Goal: Transaction & Acquisition: Book appointment/travel/reservation

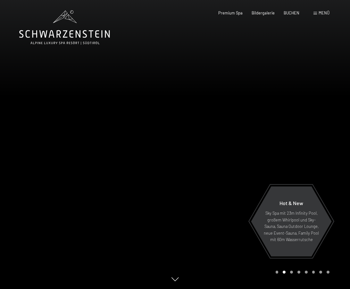
click at [320, 15] on span "Menü" at bounding box center [324, 12] width 11 height 5
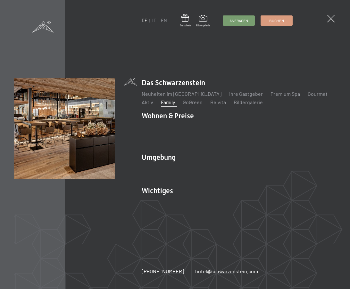
click at [171, 103] on link "Family" at bounding box center [168, 102] width 14 height 6
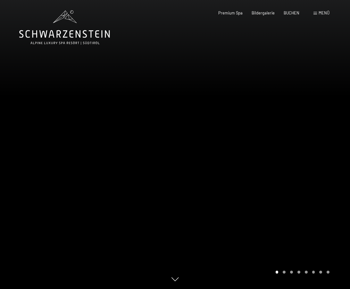
drag, startPoint x: 284, startPoint y: 204, endPoint x: 163, endPoint y: 202, distance: 121.7
click at [163, 288] on div at bounding box center [175, 289] width 350 height 0
click at [214, 186] on div at bounding box center [262, 144] width 175 height 289
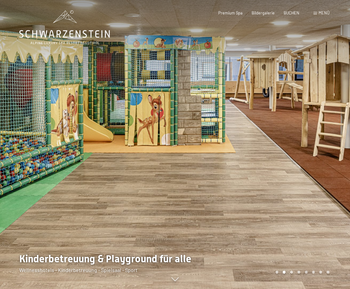
click at [317, 14] on span at bounding box center [316, 13] width 4 height 3
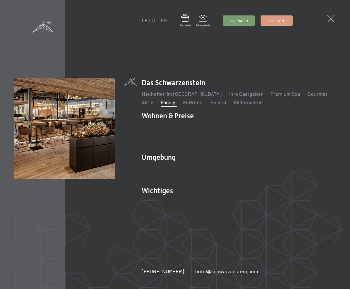
click at [154, 20] on link "IT" at bounding box center [154, 20] width 4 height 5
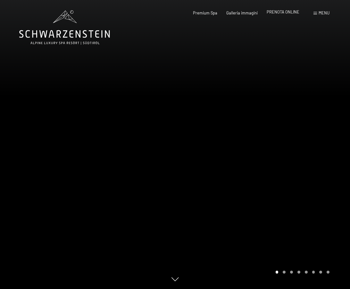
click at [284, 13] on span "PRENOTA ONLINE" at bounding box center [283, 11] width 33 height 5
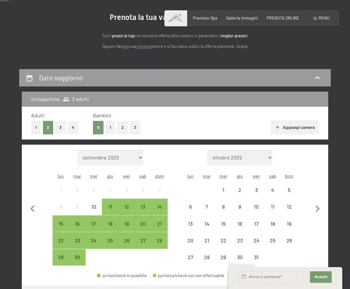
scroll to position [87, 0]
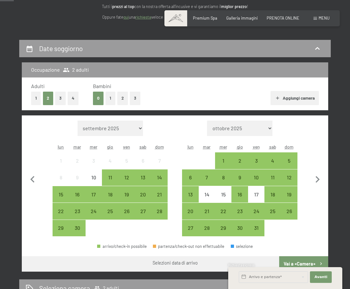
click at [134, 99] on button "3" at bounding box center [135, 97] width 11 height 13
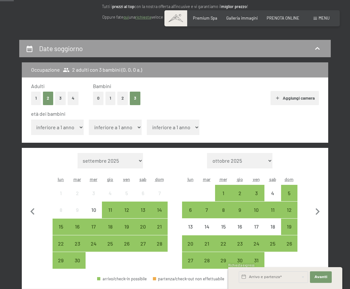
click at [73, 131] on select "inferiore a 1 anno 1 anno 2 anni 3 anni 4 anni 5 anni 6 anni 7 anni 8 anni 9 an…" at bounding box center [57, 126] width 53 height 15
select select "3"
click at [31, 119] on select "inferiore a 1 anno 1 anno 2 anni 3 anni 4 anni 5 anni 6 anni 7 anni 8 anni 9 an…" at bounding box center [57, 126] width 53 height 15
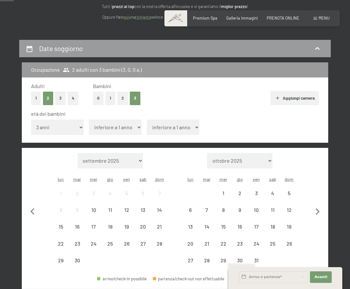
click at [110, 123] on select "inferiore a 1 anno 1 anno 2 anni 3 anni 4 anni 5 anni 6 anni 7 anni 8 anni 9 an…" at bounding box center [115, 126] width 53 height 15
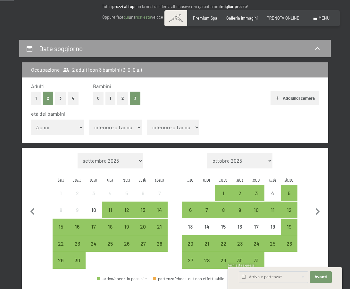
select select "5"
click at [89, 119] on select "inferiore a 1 anno 1 anno 2 anni 3 anni 4 anni 5 anni 6 anni 7 anni 8 anni 9 an…" at bounding box center [115, 126] width 53 height 15
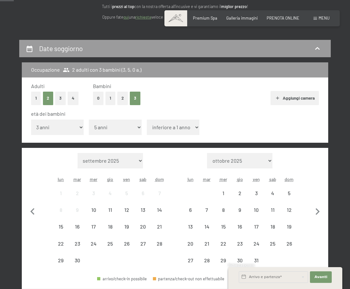
click at [160, 126] on select "inferiore a 1 anno 1 anno 2 anni 3 anni 4 anni 5 anni 6 anni 7 anni 8 anni 9 an…" at bounding box center [173, 126] width 53 height 15
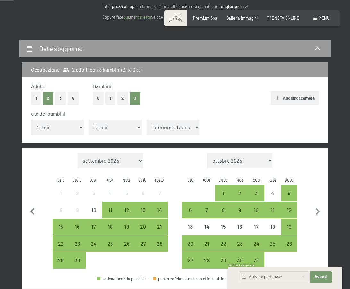
select select "12"
click at [147, 119] on select "inferiore a 1 anno 1 anno 2 anni 3 anni 4 anni 5 anni 6 anni 7 anni 8 anni 9 an…" at bounding box center [173, 126] width 53 height 15
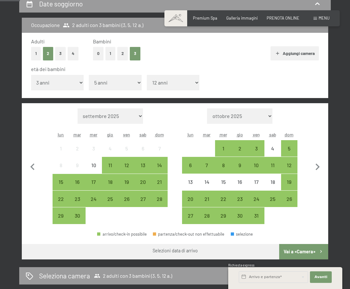
scroll to position [132, 0]
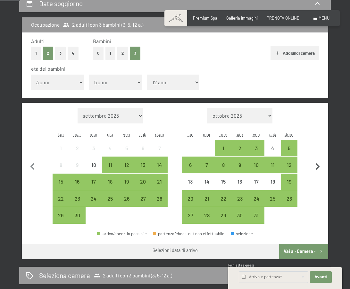
click at [317, 164] on icon "button" at bounding box center [318, 166] width 4 height 7
select select "2025-11-01"
select select "2025-12-01"
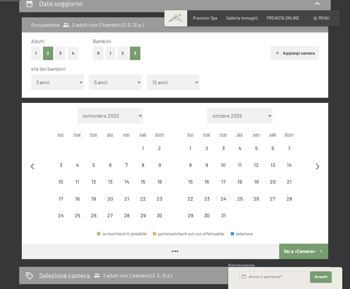
select select "2025-11-01"
select select "2025-12-01"
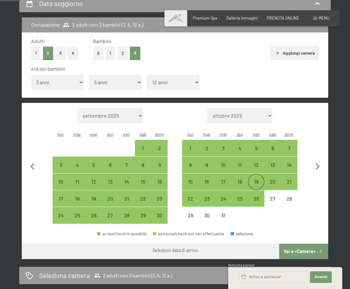
click at [255, 181] on div "19" at bounding box center [256, 186] width 15 height 15
select select "2025-11-01"
select select "2025-12-01"
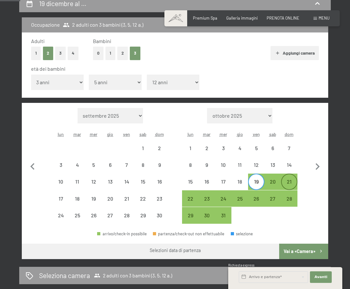
click at [291, 184] on div "21" at bounding box center [289, 186] width 15 height 15
select select "2025-11-01"
select select "2025-12-01"
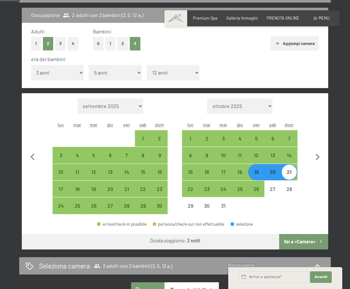
scroll to position [143, 0]
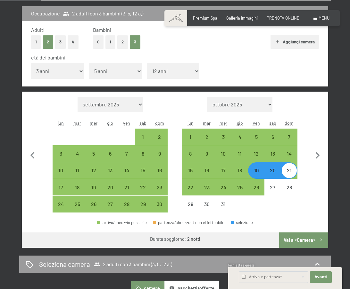
click at [259, 170] on div "19" at bounding box center [256, 175] width 15 height 15
select select "2025-11-01"
select select "2025-12-01"
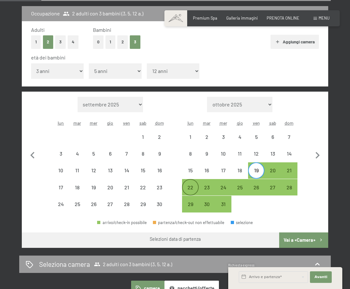
click at [188, 189] on div "22" at bounding box center [190, 192] width 15 height 15
select select "2025-11-01"
select select "2025-12-01"
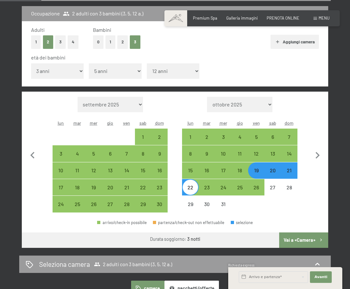
click at [294, 240] on button "Vai a «Camera»" at bounding box center [304, 239] width 49 height 15
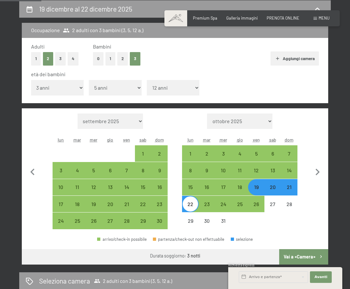
select select "2025-11-01"
select select "2025-12-01"
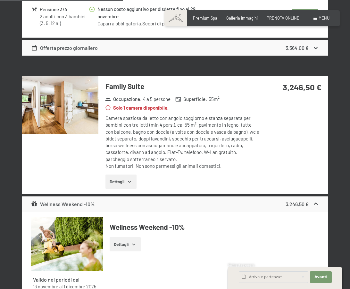
scroll to position [392, 0]
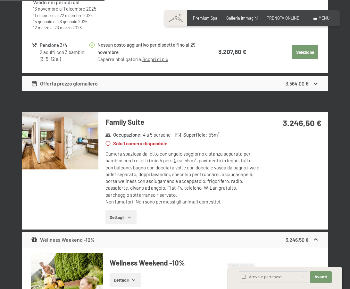
click at [217, 155] on div "Camera spaziosa da letto con angolo soggiorno e stanza separata per bambini con…" at bounding box center [183, 177] width 154 height 55
click at [119, 221] on button "Dettagli" at bounding box center [121, 217] width 31 height 14
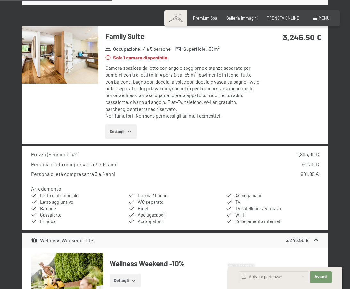
scroll to position [499, 0]
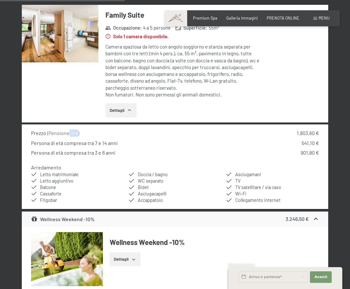
drag, startPoint x: 76, startPoint y: 132, endPoint x: 68, endPoint y: 132, distance: 7.7
click at [68, 132] on span "( Pensione 3/4 )" at bounding box center [63, 133] width 32 height 6
click at [111, 141] on div "Persona di età compresa tra 7 e 14 anni" at bounding box center [74, 142] width 87 height 7
drag, startPoint x: 111, startPoint y: 141, endPoint x: 94, endPoint y: 141, distance: 16.7
click at [94, 141] on div "Persona di età compresa tra 7 e 14 anni" at bounding box center [74, 142] width 87 height 7
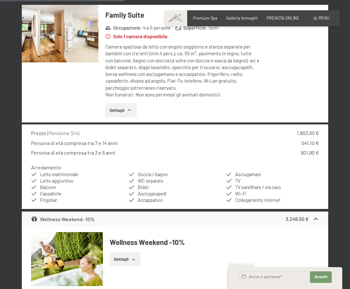
click at [107, 152] on div "Persona di età compresa tra 3 e 6 anni" at bounding box center [73, 152] width 84 height 7
drag, startPoint x: 107, startPoint y: 152, endPoint x: 95, endPoint y: 152, distance: 11.9
click at [95, 152] on div "Persona di età compresa tra 3 e 6 anni" at bounding box center [73, 152] width 84 height 7
click at [314, 151] on div "901,80 €" at bounding box center [310, 152] width 18 height 7
drag, startPoint x: 314, startPoint y: 151, endPoint x: 89, endPoint y: 153, distance: 224.7
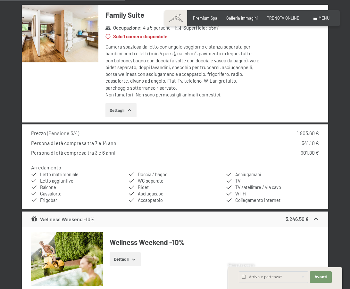
click at [89, 153] on div "Persona di età compresa tra 3 e 6 anni 901,80 €" at bounding box center [175, 152] width 289 height 7
drag, startPoint x: 89, startPoint y: 153, endPoint x: 320, endPoint y: 153, distance: 231.1
click at [320, 153] on div "Prezzo ( Pensione 3/4 ) 1.803,60 € Persona di età compresa tra 7 e 14 anni 541,…" at bounding box center [175, 166] width 307 height 84
click at [281, 145] on div "Persona di età compresa tra 7 e 14 anni 541,10 €" at bounding box center [175, 142] width 289 height 7
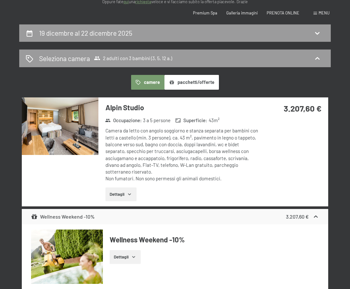
scroll to position [0, 0]
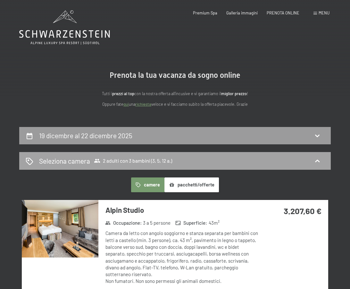
click at [113, 157] on span "2 adulti con 3 bambini (3, 5, 12 a.)" at bounding box center [133, 160] width 78 height 6
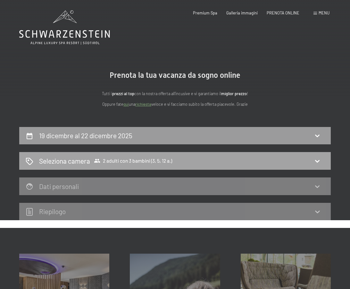
click at [123, 159] on span "2 adulti con 3 bambini (3, 5, 12 a.)" at bounding box center [133, 160] width 78 height 6
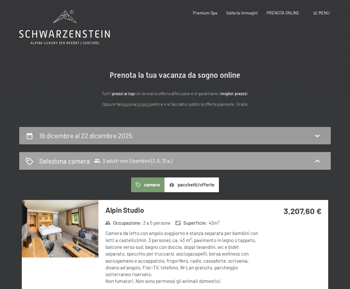
click at [317, 158] on icon at bounding box center [318, 161] width 8 height 8
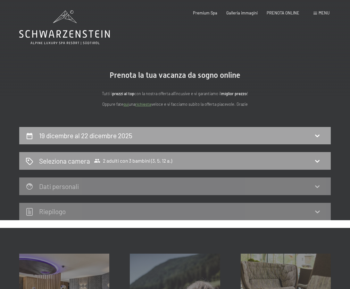
click at [297, 138] on div "19 dicembre al 22 dicembre 2025" at bounding box center [175, 135] width 299 height 9
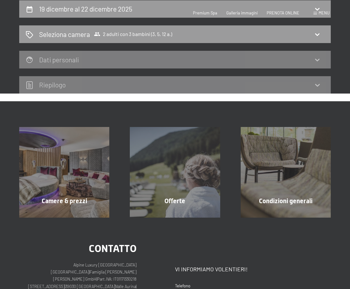
select select "3"
select select "5"
select select "12"
select select "2025-11-01"
select select "2025-12-01"
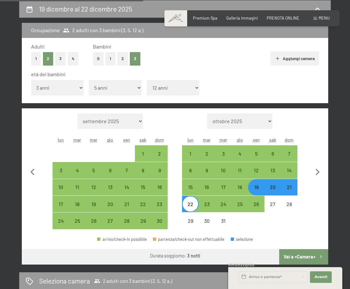
click at [74, 88] on select "inferiore a 1 anno 1 anno 2 anni 3 anni 4 anni 5 anni 6 anni 7 anni 8 anni 9 an…" at bounding box center [57, 87] width 53 height 15
select select "2"
click at [31, 80] on select "inferiore a 1 anno 1 anno 2 anni 3 anni 4 anni 5 anni 6 anni 7 anni 8 anni 9 an…" at bounding box center [57, 87] width 53 height 15
click at [100, 83] on select "inferiore a 1 anno 1 anno 2 anni 3 anni 4 anni 5 anni 6 anni 7 anni 8 anni 9 an…" at bounding box center [115, 87] width 53 height 15
select select "2025-11-01"
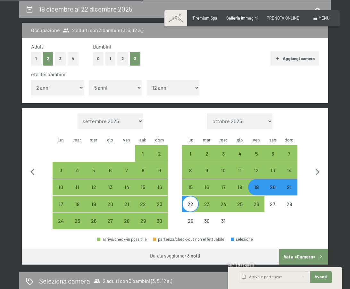
select select "2025-12-01"
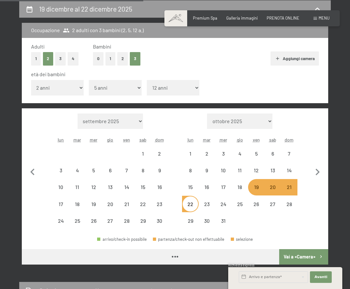
select select "2025-11-01"
select select "2025-12-01"
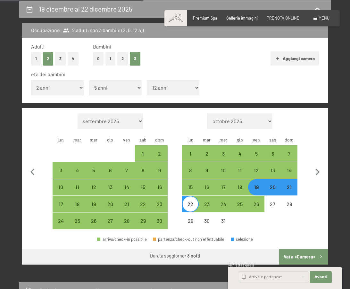
select select "4"
click at [89, 80] on select "inferiore a 1 anno 1 anno 2 anni 3 anni 4 anni 5 anni 6 anni 7 anni 8 anni 9 an…" at bounding box center [115, 87] width 53 height 15
select select "2025-11-01"
select select "2025-12-01"
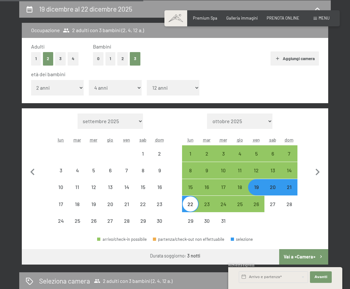
select select "2025-11-01"
select select "2025-12-01"
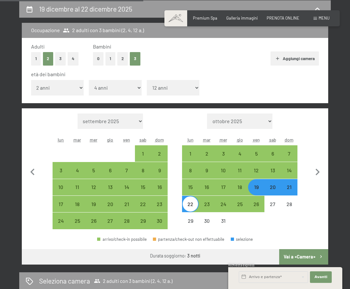
click at [297, 261] on button "Vai a «Camera»" at bounding box center [304, 256] width 49 height 15
select select "2025-11-01"
select select "2025-12-01"
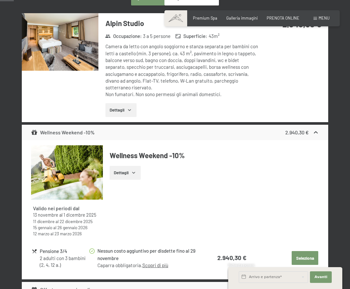
scroll to position [52, 0]
